Goal: Find specific page/section: Find specific page/section

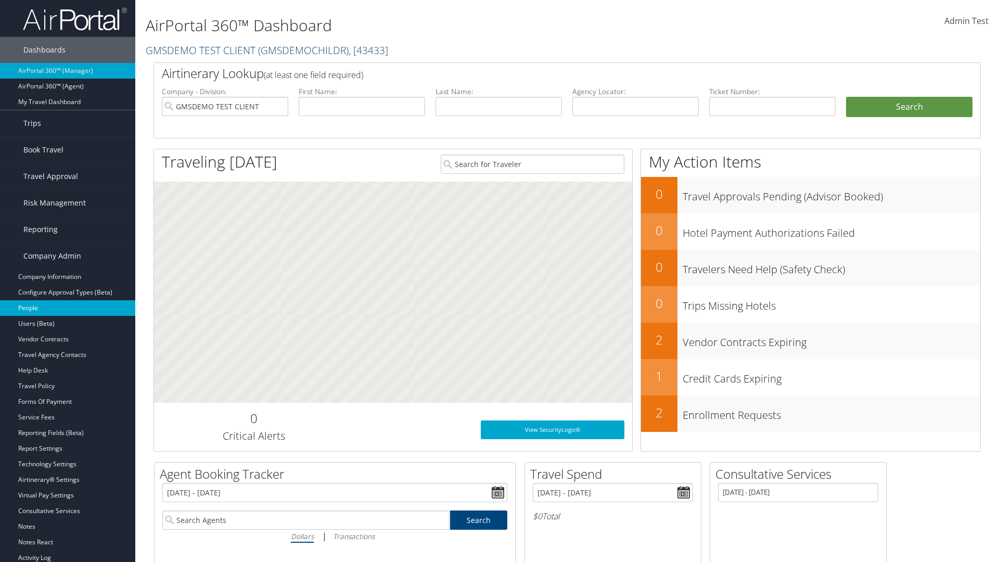
click at [68, 308] on link "People" at bounding box center [67, 308] width 135 height 16
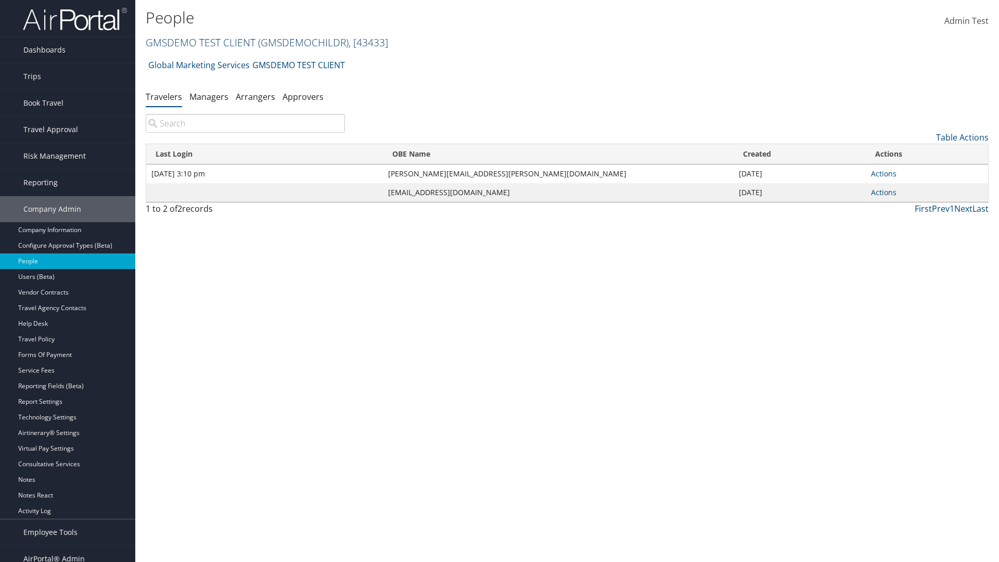
click at [200, 42] on link "GMSDEMO TEST CLIENT ( GMSDEMOCHILDR ) , [ 43433 ]" at bounding box center [267, 42] width 243 height 14
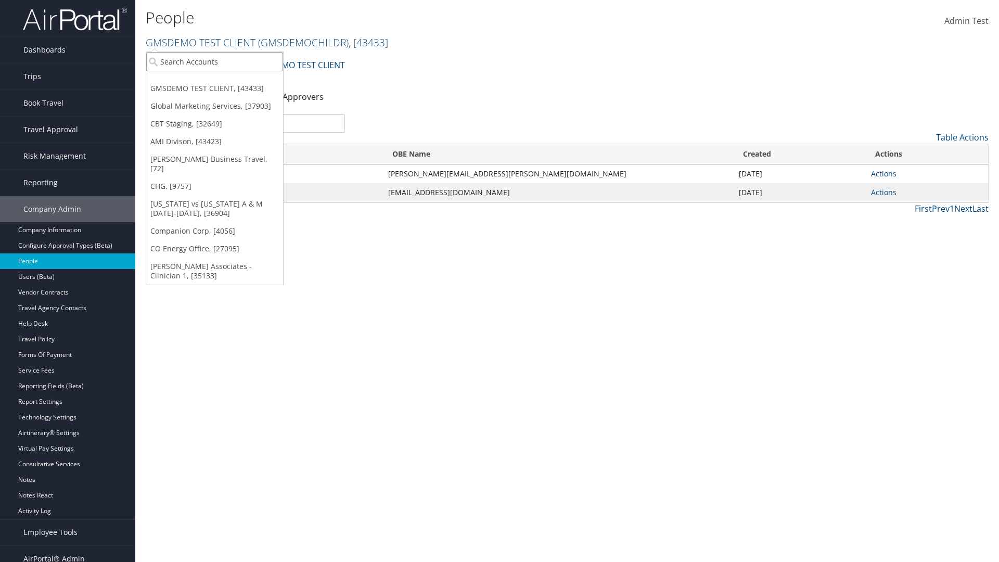
click at [214, 61] on input "search" at bounding box center [214, 61] width 137 height 19
type input "Global Marketing Services"
click at [224, 81] on div "Global Marketing Services (301946), [37903]" at bounding box center [225, 80] width 168 height 9
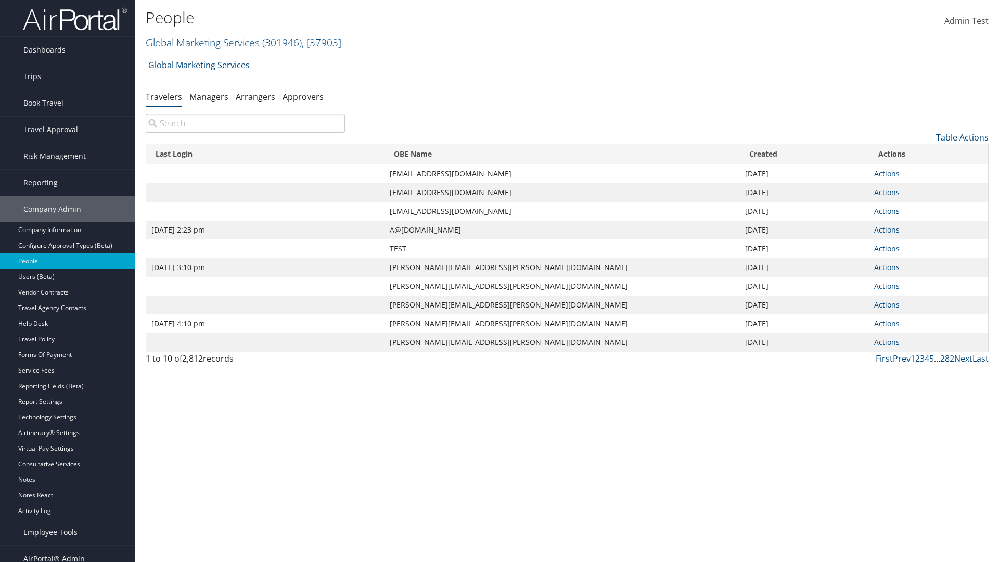
click at [245, 123] on input "search" at bounding box center [245, 123] width 199 height 19
type input "Sep 17, 2020 2:23 pm"
